Goal: Contribute content: Contribute content

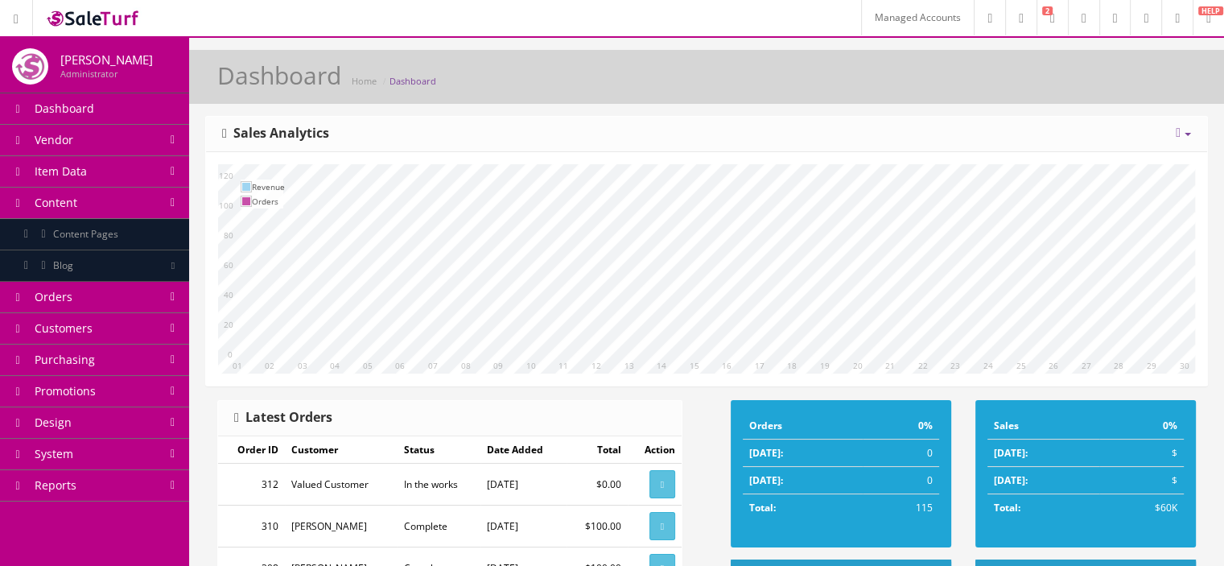
click at [142, 228] on link "Content Pages" at bounding box center [94, 234] width 189 height 31
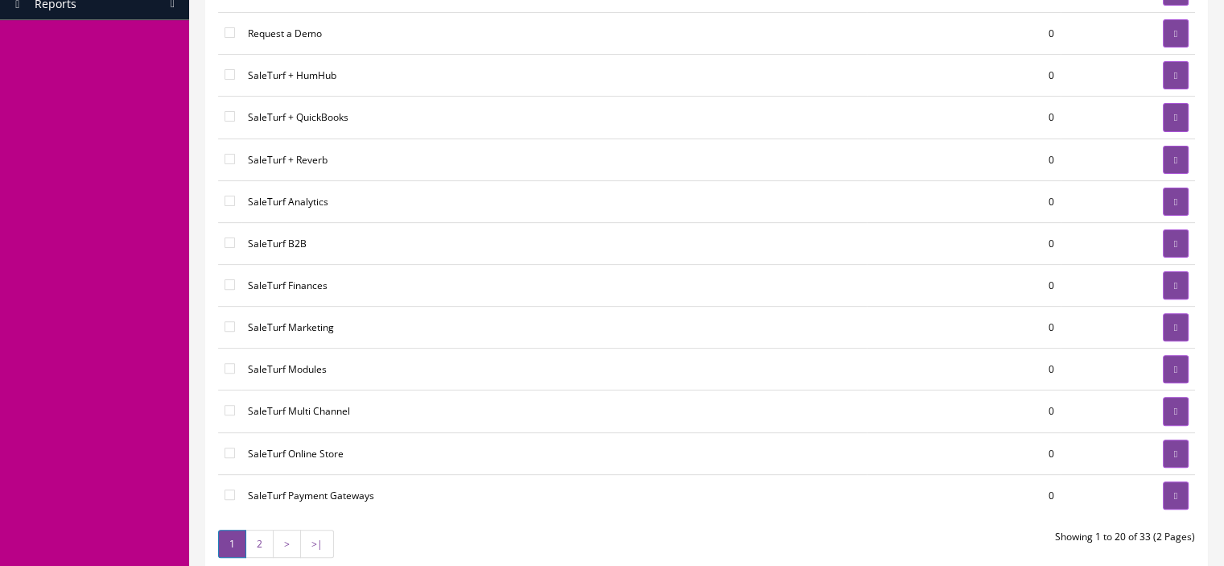
scroll to position [483, 0]
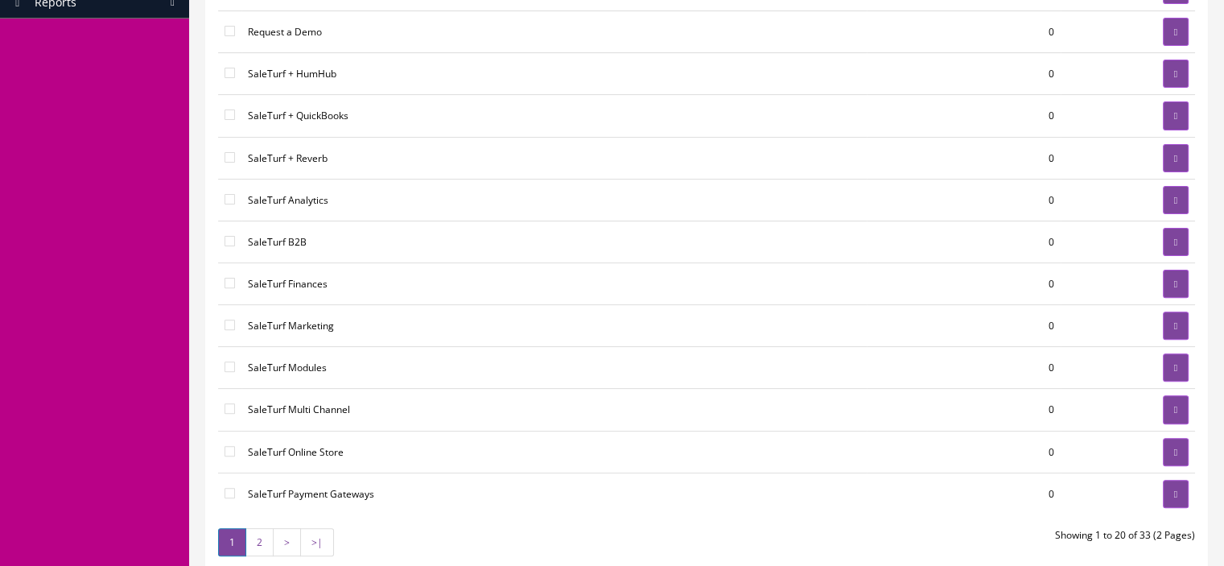
click at [264, 530] on link "2" at bounding box center [259, 542] width 28 height 28
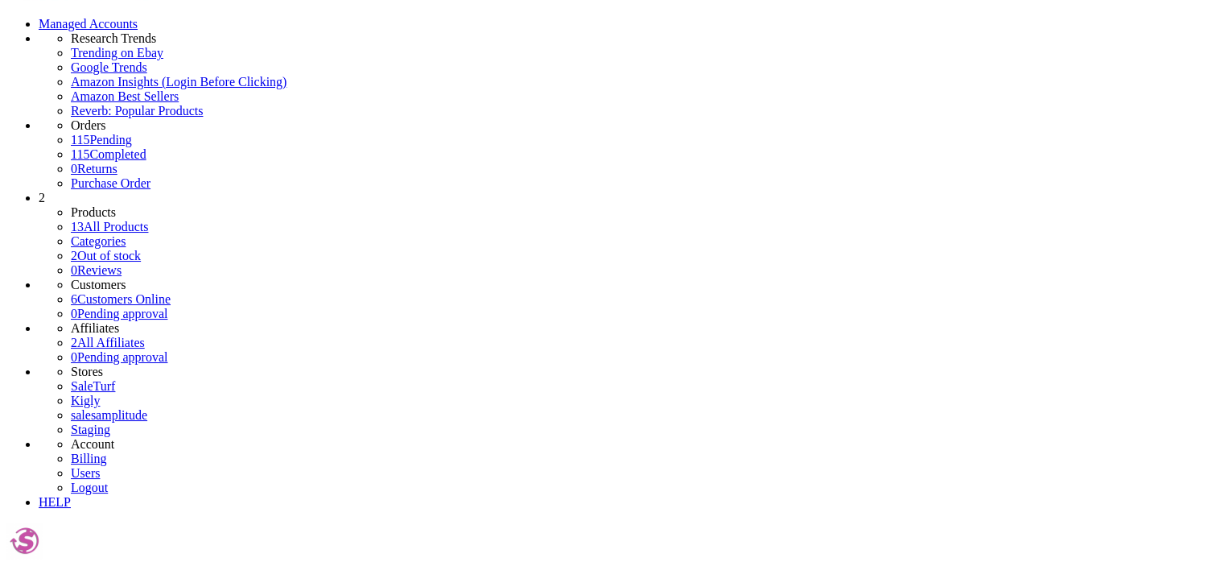
scroll to position [44, 0]
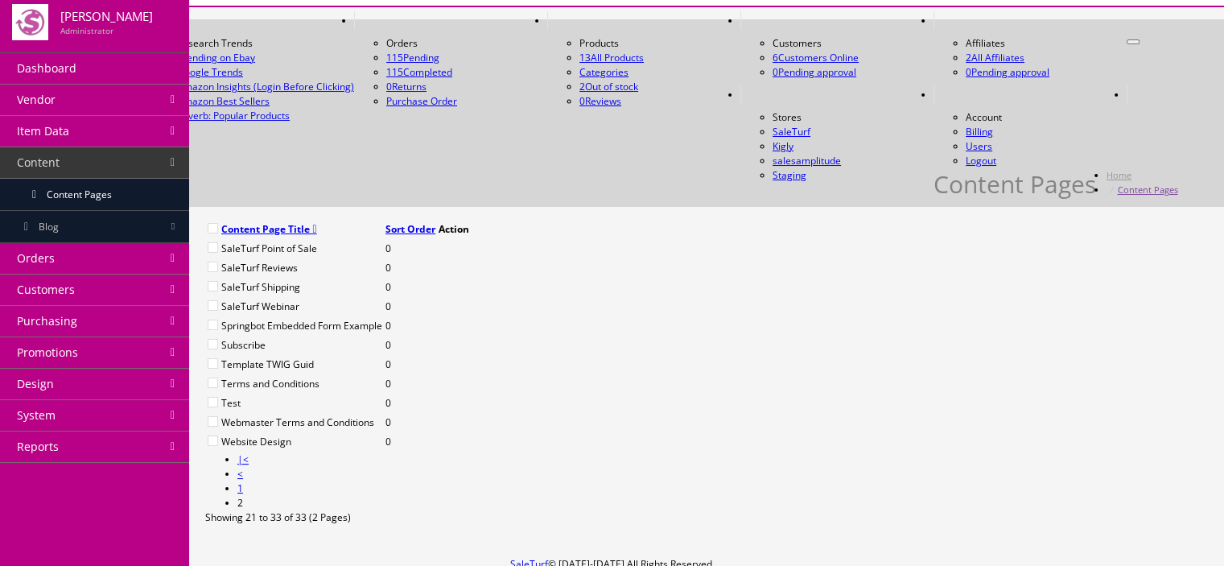
click at [438, 249] on icon at bounding box center [438, 249] width 0 height 0
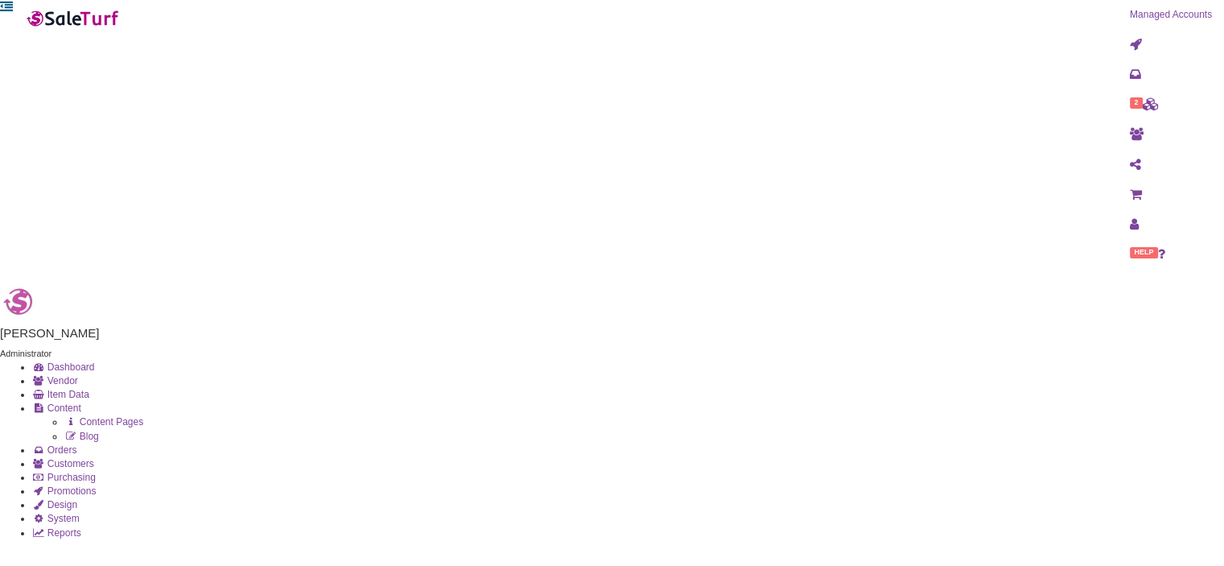
click at [1163, 209] on link at bounding box center [1170, 224] width 106 height 30
click at [1139, 189] on icon at bounding box center [1135, 194] width 12 height 10
click at [1096, 233] on link "SaleTurf" at bounding box center [1159, 242] width 127 height 19
click at [99, 430] on link "Blog" at bounding box center [81, 435] width 35 height 11
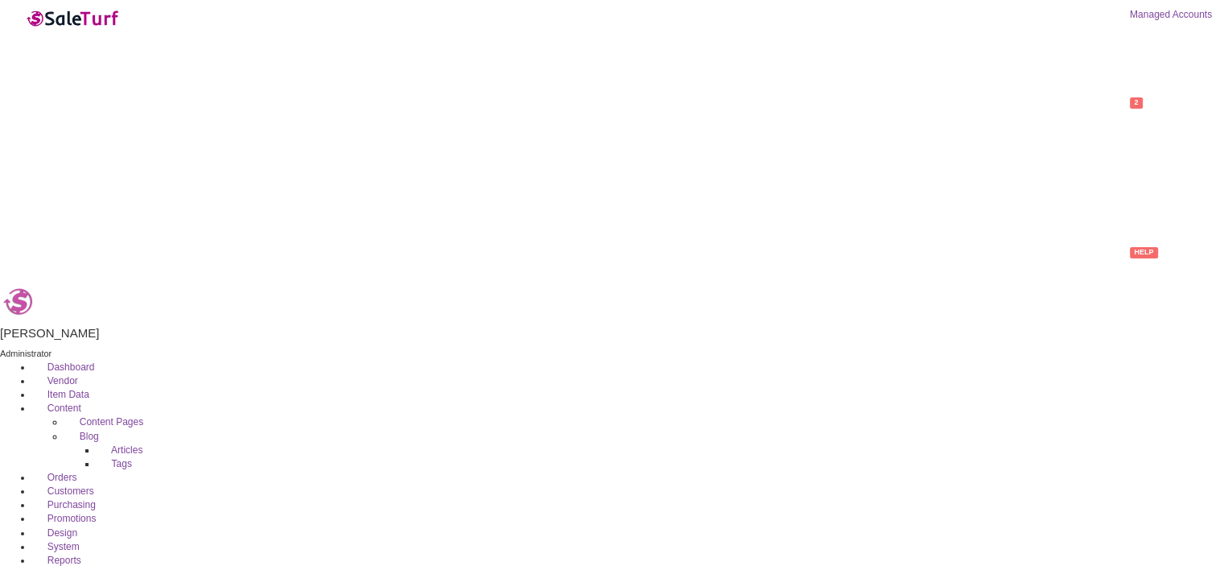
click at [115, 444] on link "Articles" at bounding box center [120, 449] width 46 height 11
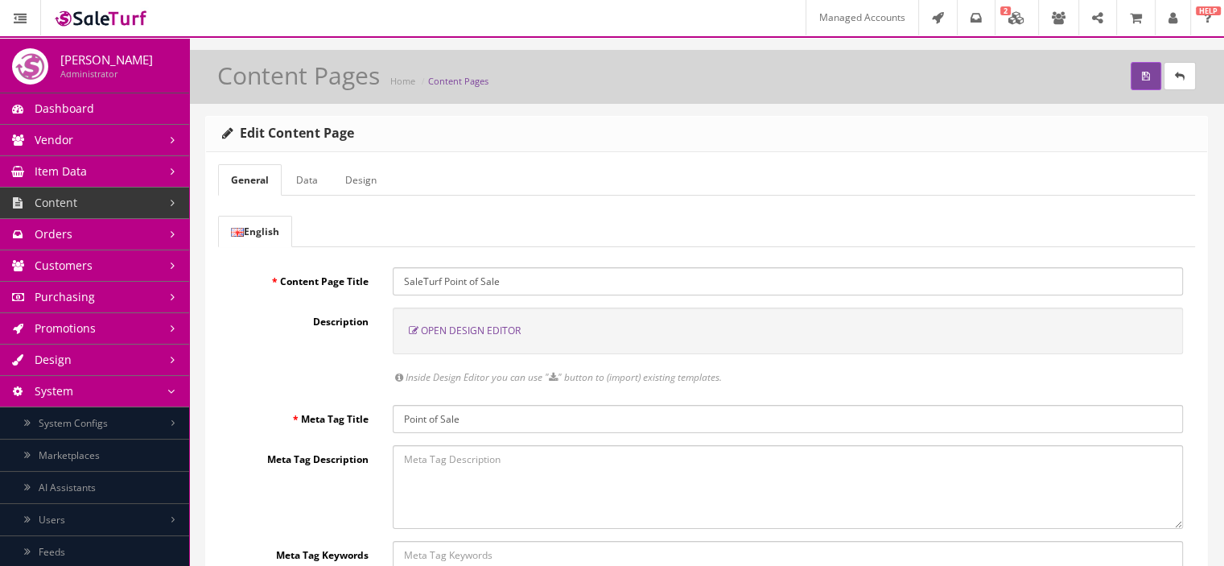
click at [162, 426] on link "System Configs" at bounding box center [94, 423] width 189 height 32
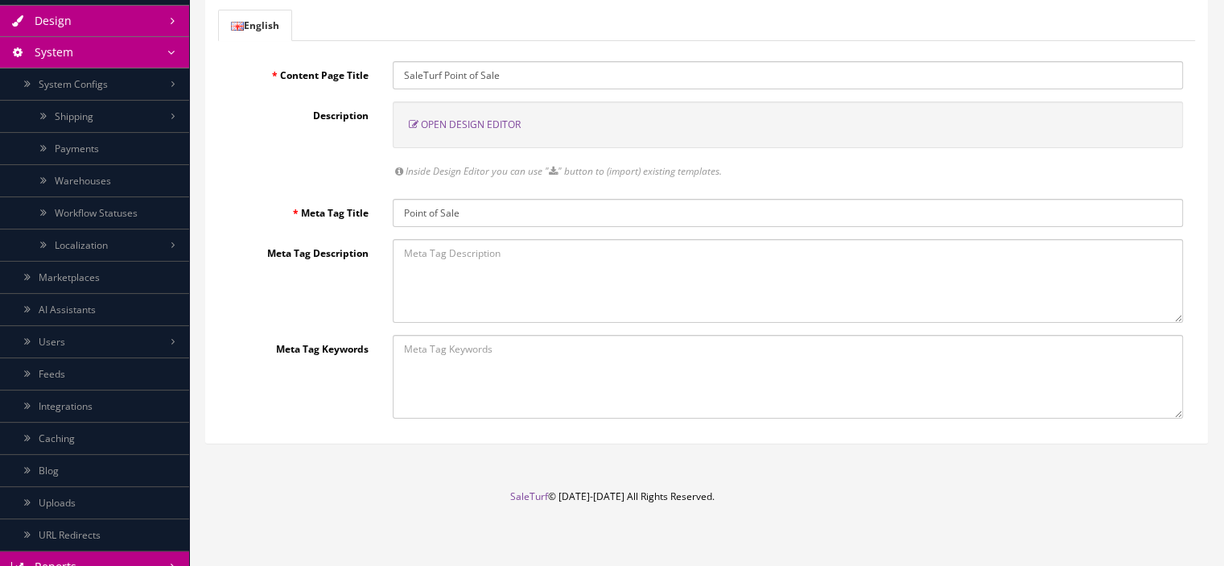
scroll to position [152, 0]
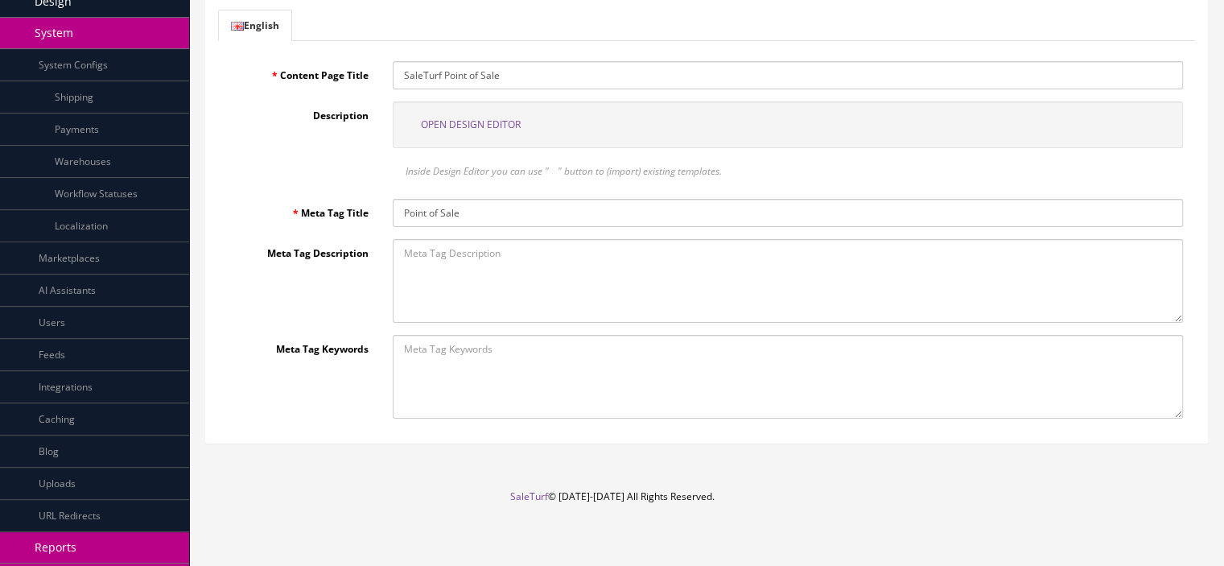
click at [105, 435] on link "Blog" at bounding box center [94, 451] width 189 height 32
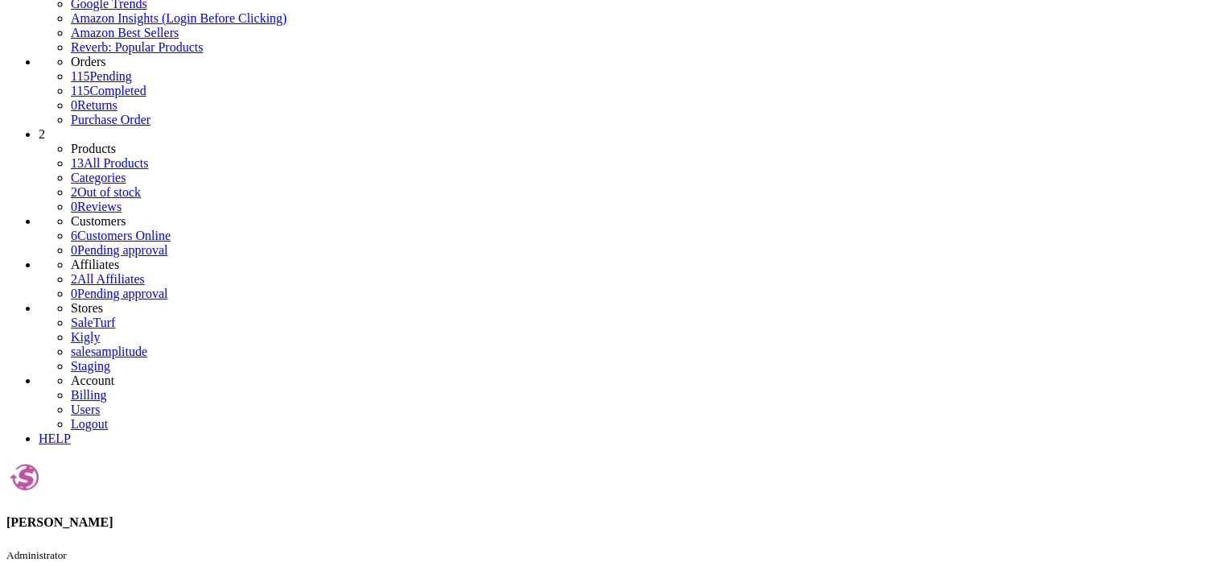
scroll to position [124, 0]
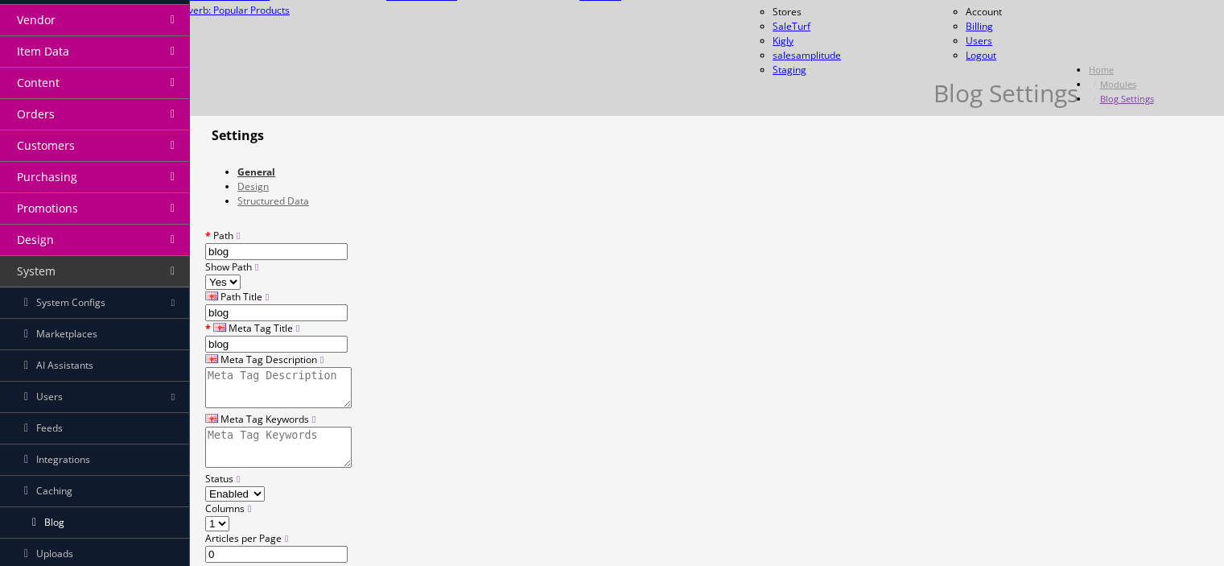
type input "blog"
click at [348, 304] on input "blog" at bounding box center [276, 312] width 142 height 17
click at [447, 189] on input "blog" at bounding box center [788, 186] width 790 height 28
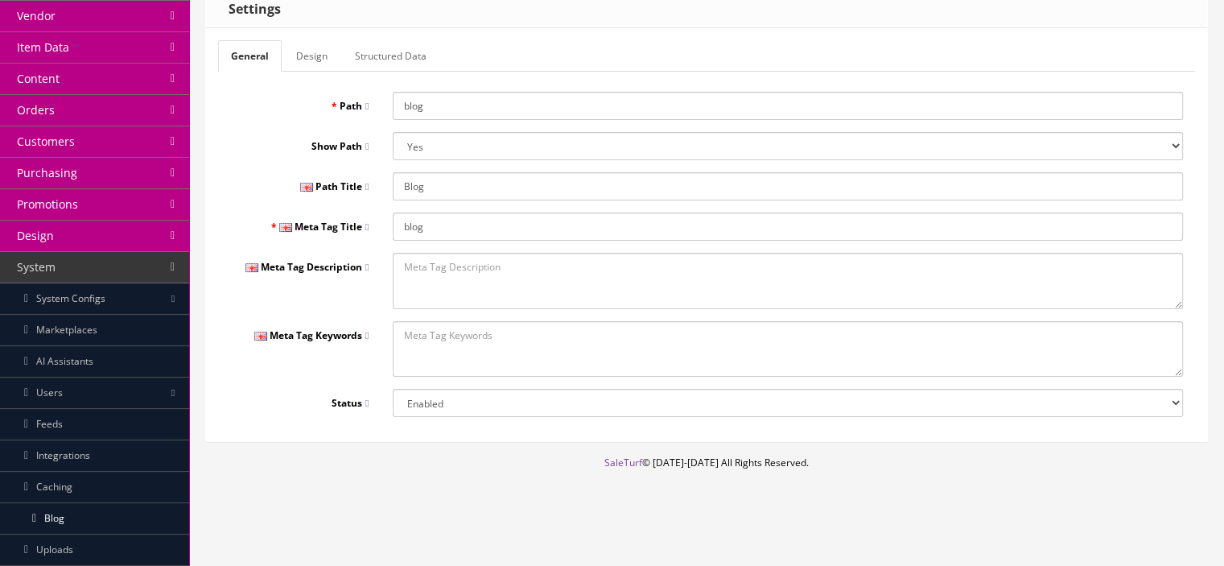
type input "Blog"
click at [447, 226] on input "blog" at bounding box center [788, 226] width 790 height 28
type input "B"
type input "Blog on eCommerce Markets and Trends"
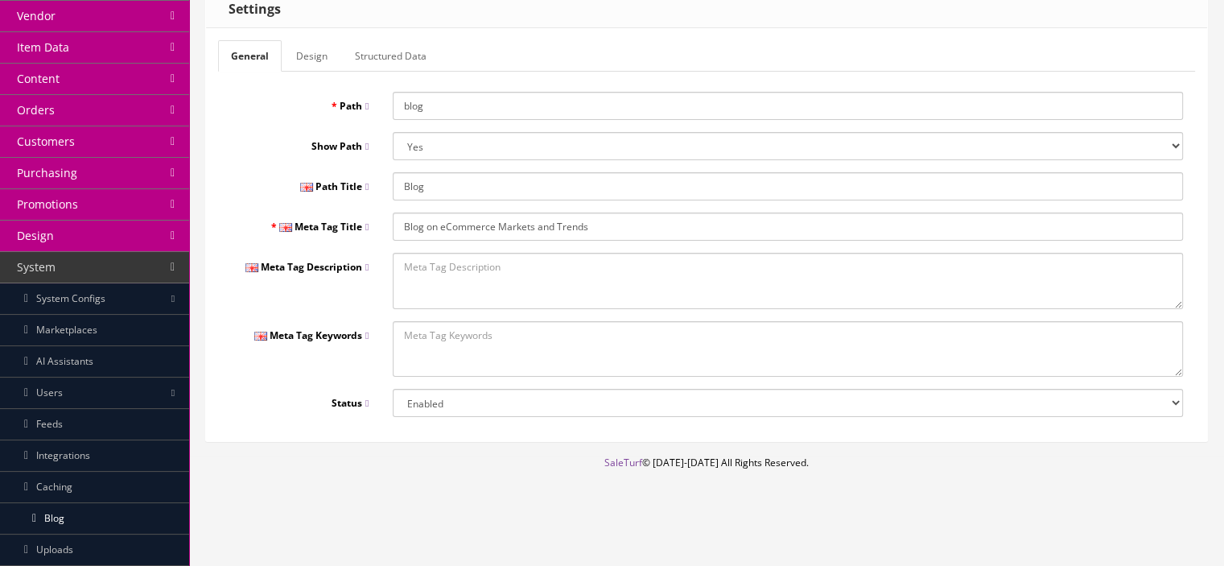
click at [498, 277] on textarea at bounding box center [788, 281] width 790 height 56
click at [330, 64] on link "Design" at bounding box center [311, 55] width 57 height 31
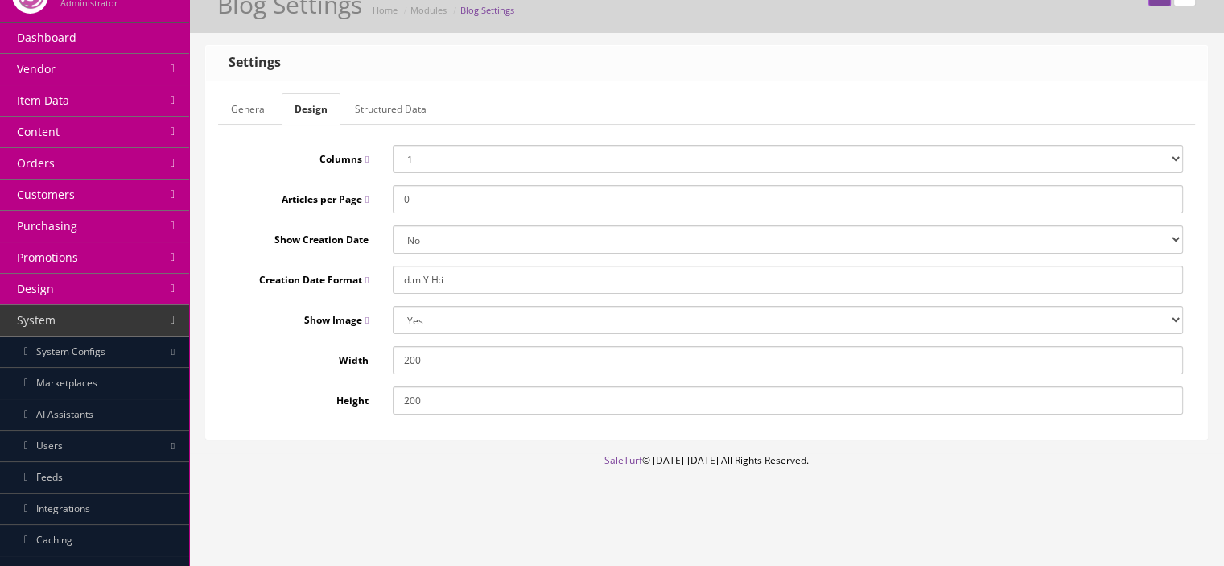
scroll to position [69, 0]
click at [228, 107] on link "General" at bounding box center [249, 110] width 62 height 31
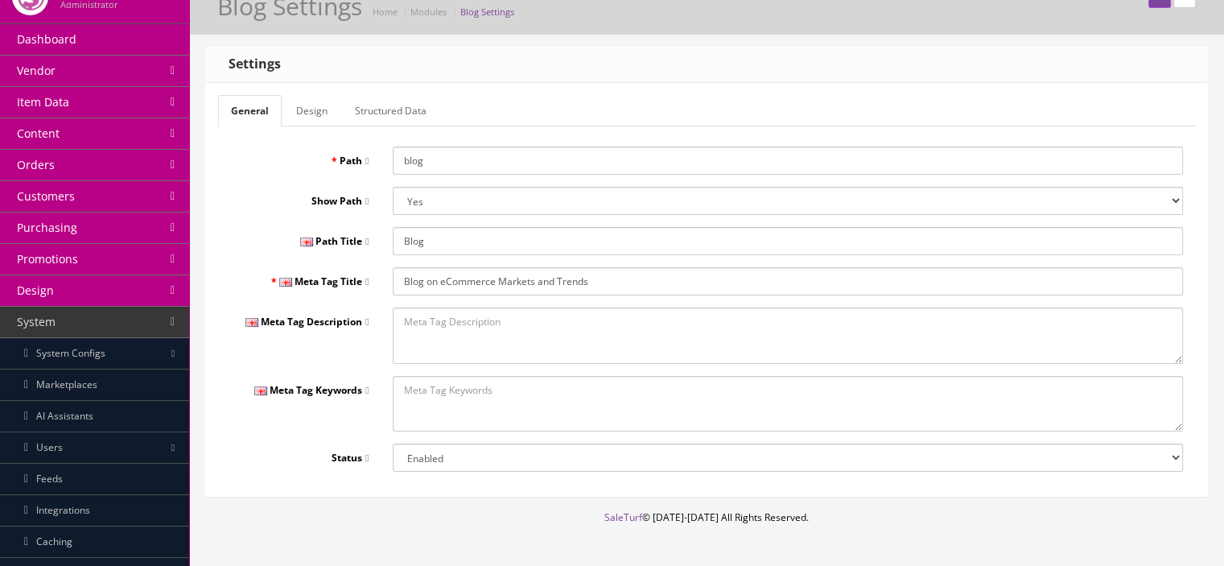
click at [384, 109] on link "Structured Data" at bounding box center [390, 110] width 97 height 31
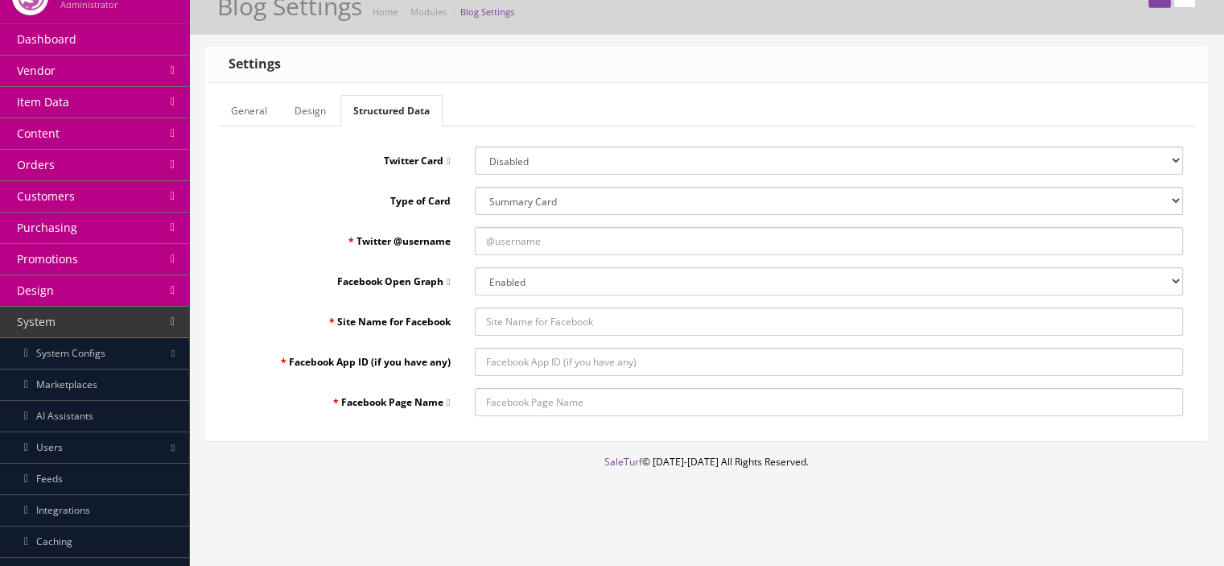
click at [254, 113] on link "General" at bounding box center [249, 110] width 62 height 31
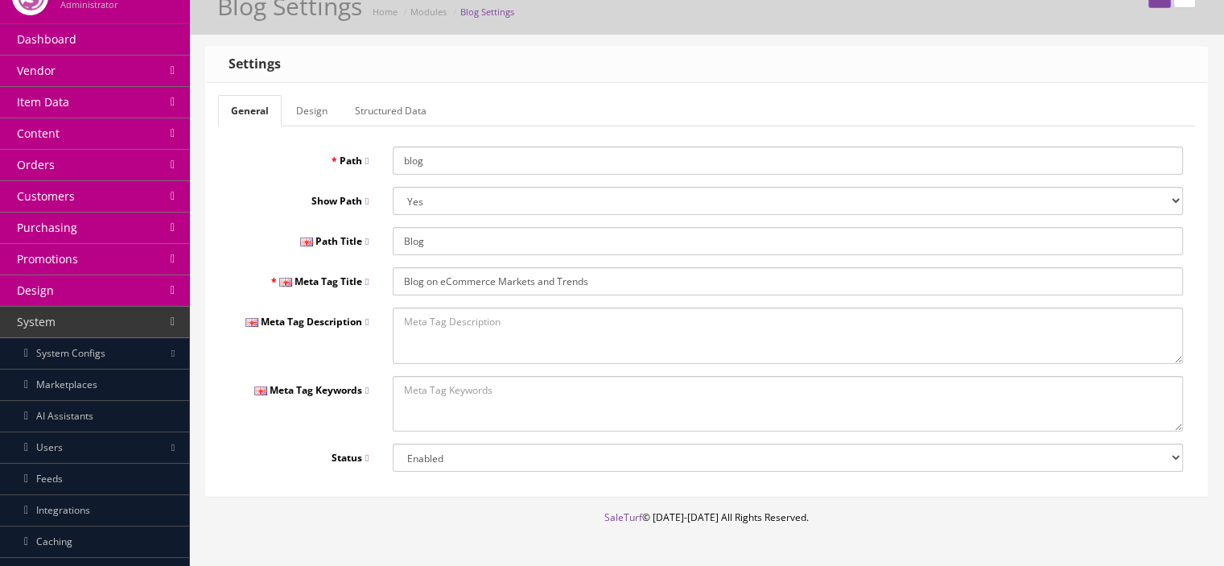
click at [1149, 25] on div "Blog Settings Home Modules Blog Settings" at bounding box center [706, 12] width 1010 height 39
click at [1148, 8] on button "submit" at bounding box center [1159, 1] width 23 height 14
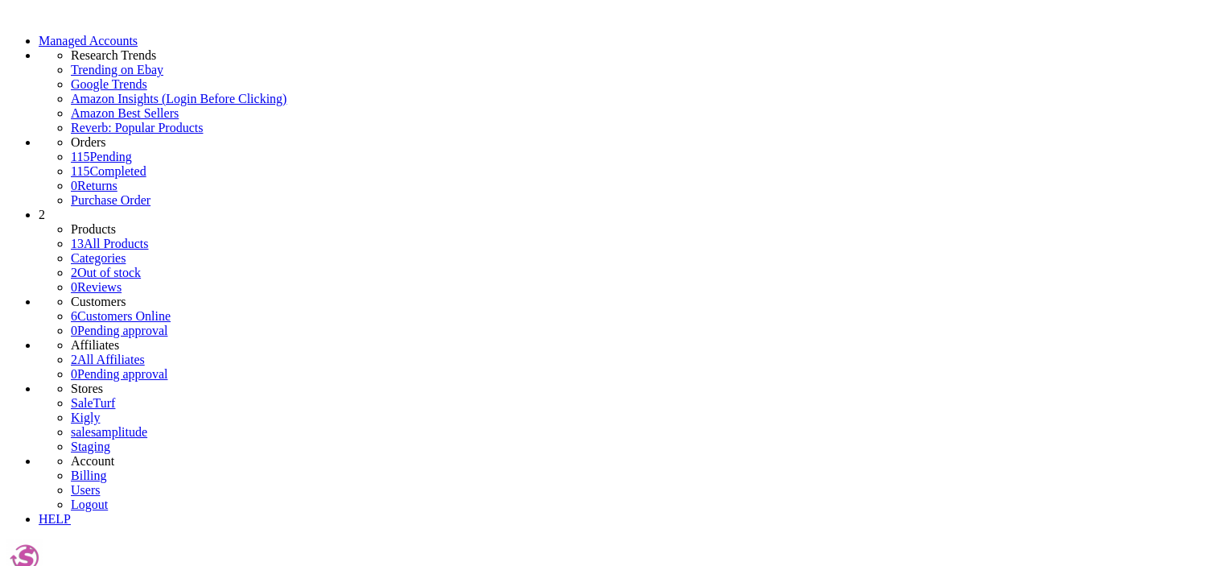
scroll to position [79, 0]
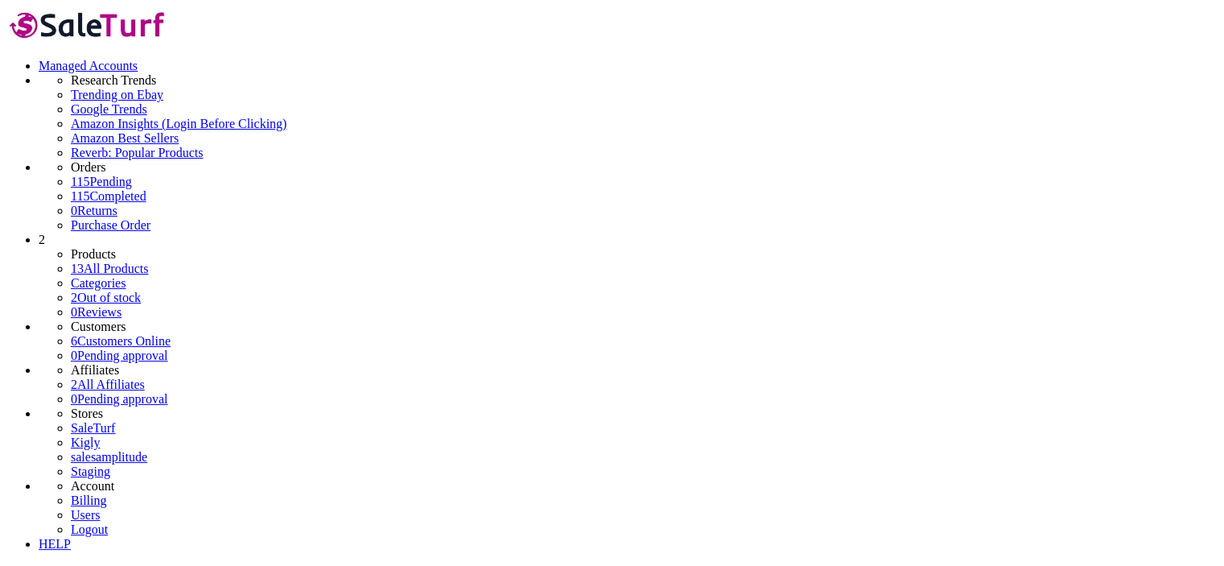
scroll to position [0, 0]
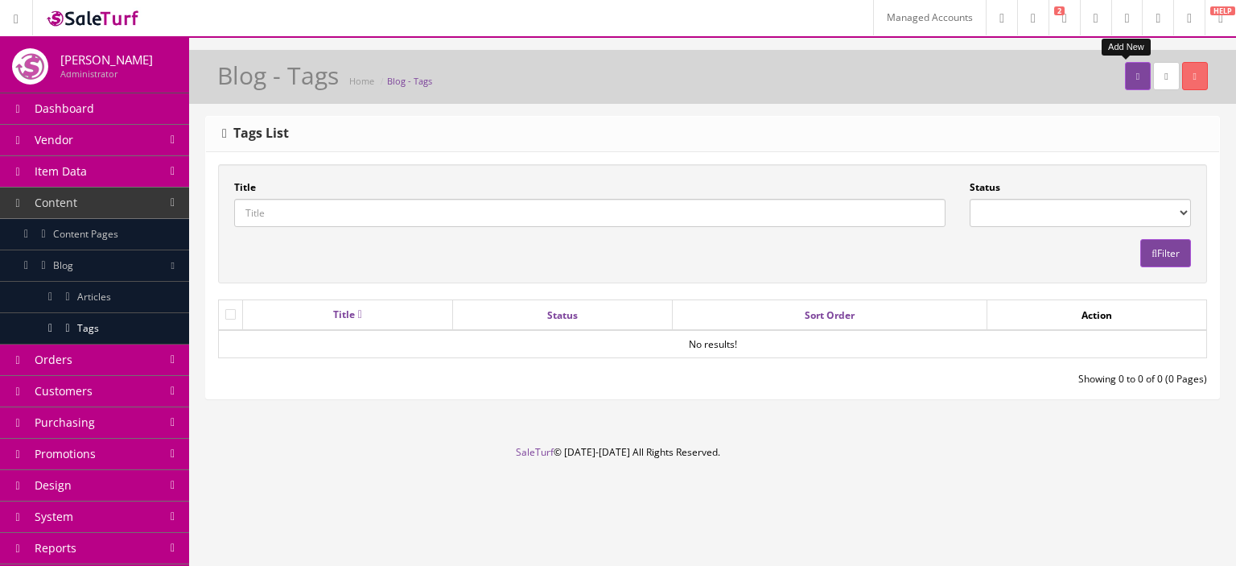
click at [1131, 81] on link at bounding box center [1138, 76] width 26 height 28
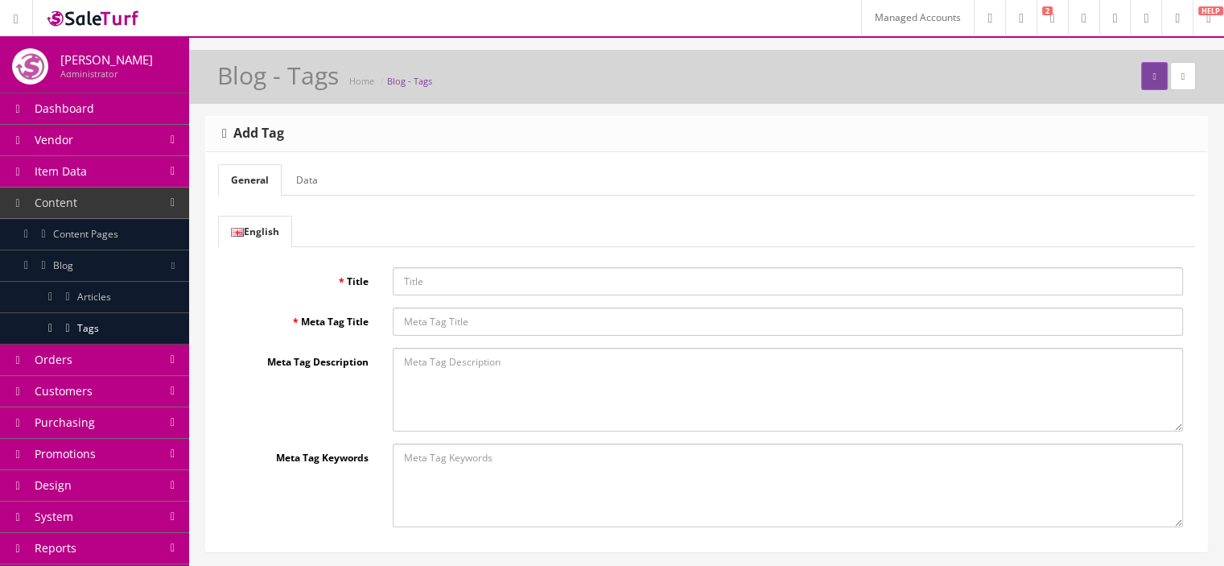
click at [502, 275] on input "Title" at bounding box center [788, 281] width 790 height 28
click at [479, 286] on input "Market Trends" at bounding box center [788, 281] width 790 height 28
type input "Market Trends"
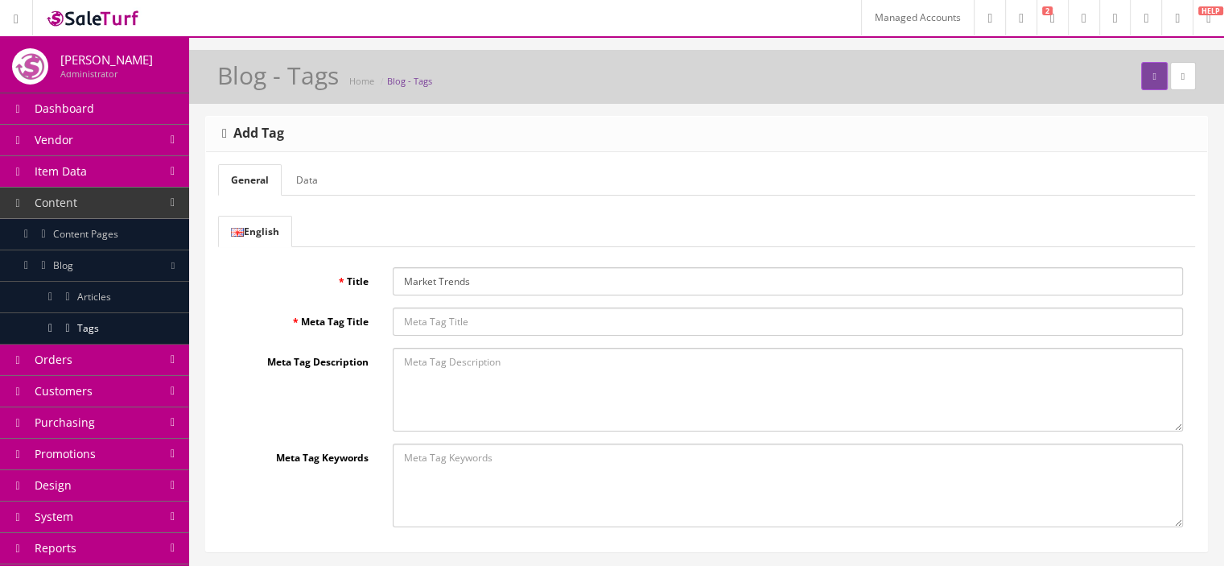
click at [460, 324] on input "Meta Tag Title" at bounding box center [788, 321] width 790 height 28
paste input "Market Trends"
type input "Market Trends"
click at [319, 171] on link "Data" at bounding box center [306, 179] width 47 height 31
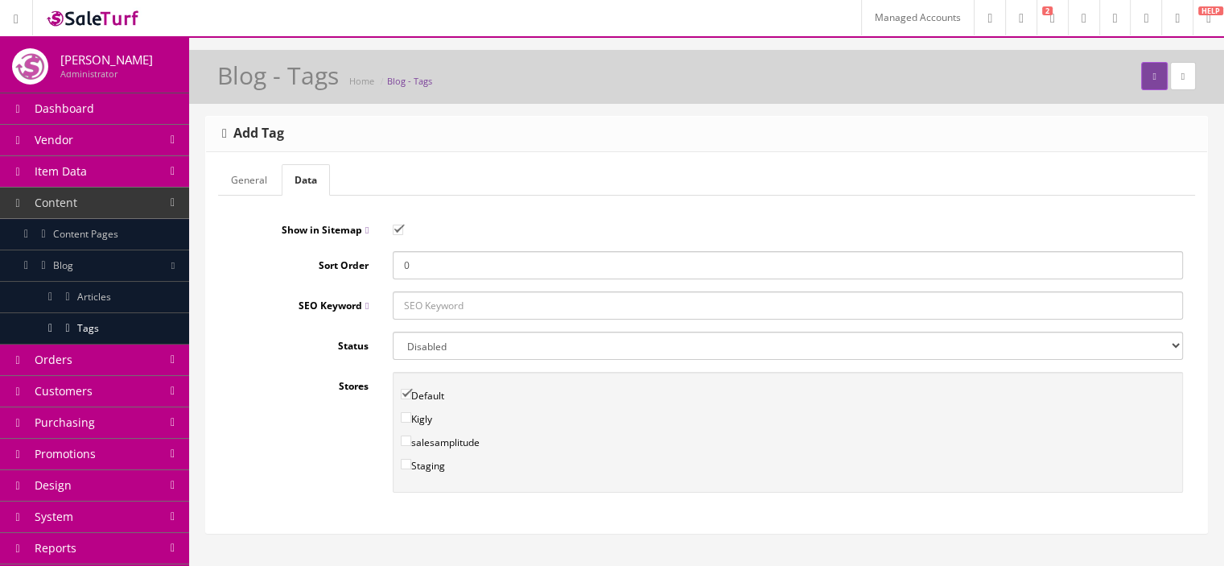
click at [421, 298] on input "SEO Keyword" at bounding box center [788, 305] width 790 height 28
type input "market-trends"
click at [1146, 70] on button "submit" at bounding box center [1154, 76] width 26 height 28
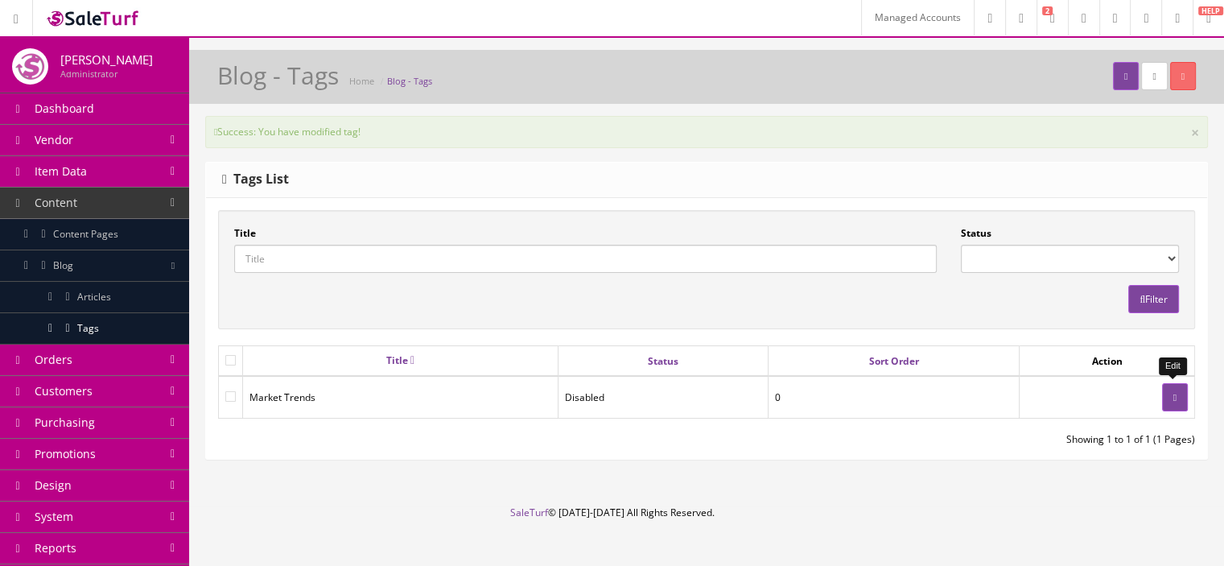
click at [1165, 398] on link at bounding box center [1175, 397] width 26 height 28
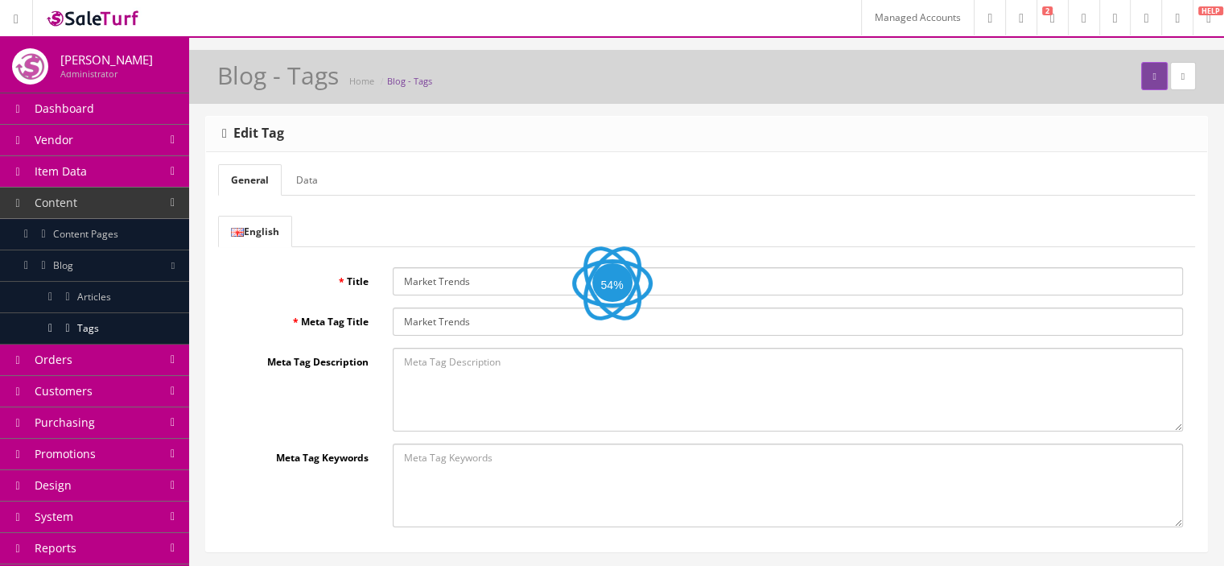
click at [319, 167] on link "Data" at bounding box center [306, 179] width 47 height 31
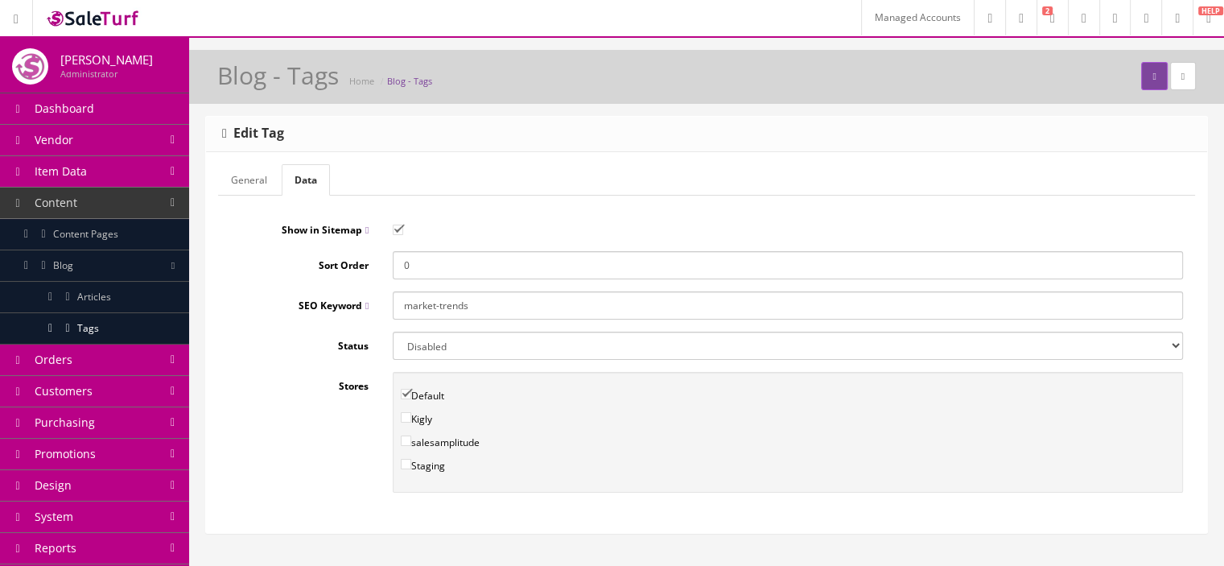
click at [443, 349] on select "Enabled Disabled" at bounding box center [788, 345] width 790 height 28
select select "1"
click at [393, 331] on select "Enabled Disabled" at bounding box center [788, 345] width 790 height 28
click at [1150, 72] on button "submit" at bounding box center [1154, 76] width 26 height 28
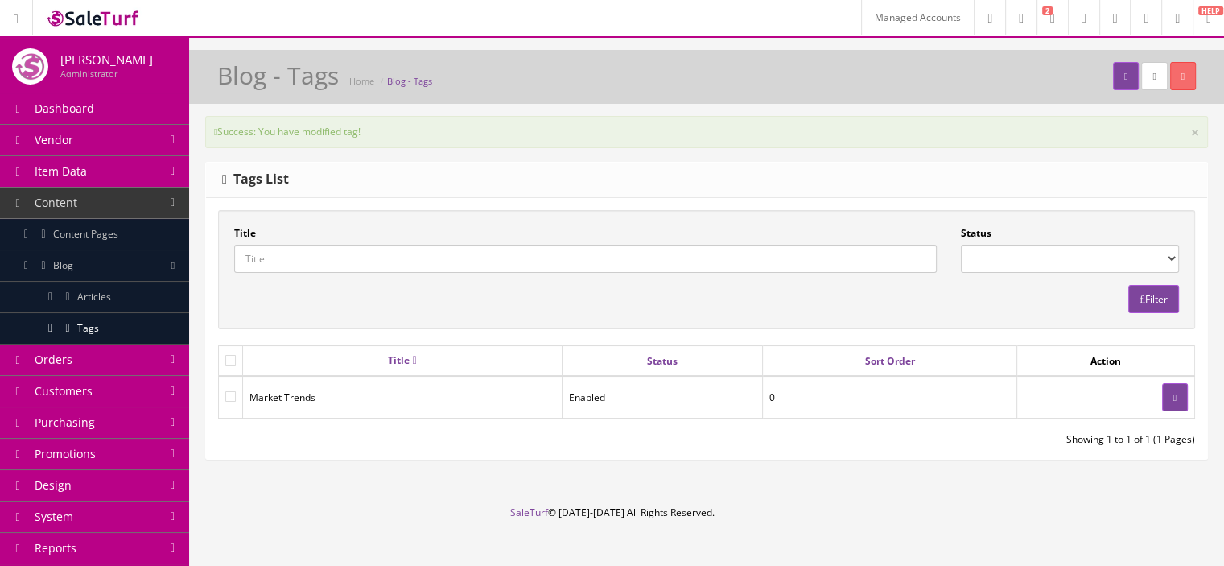
click at [142, 290] on link "Articles" at bounding box center [94, 297] width 189 height 31
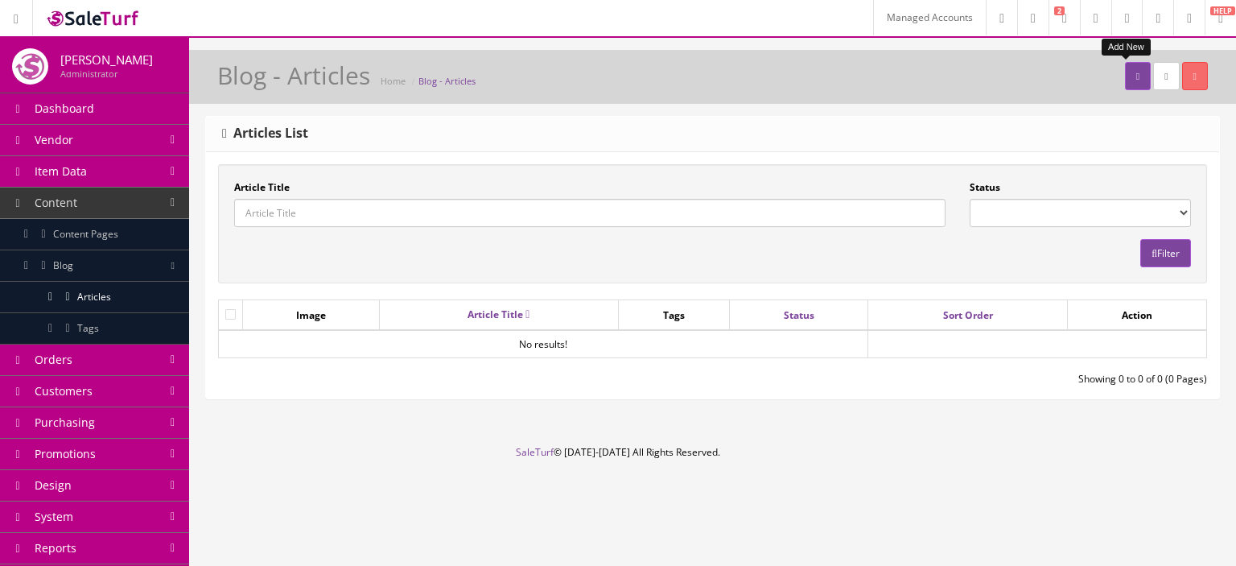
click at [1125, 88] on link at bounding box center [1138, 76] width 26 height 28
